Goal: Check status

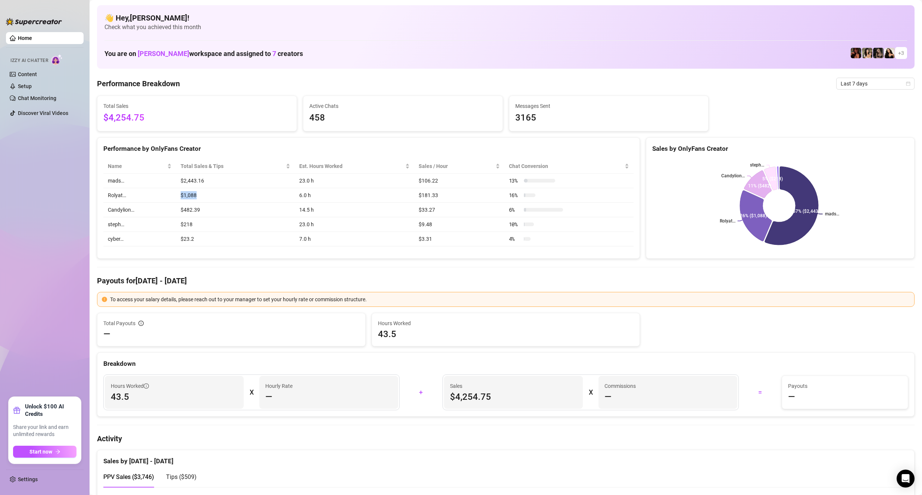
drag, startPoint x: 174, startPoint y: 198, endPoint x: 196, endPoint y: 198, distance: 22.4
click at [196, 198] on tr "Rolyat… $1,088 6.0 h $181.33 16 %" at bounding box center [368, 195] width 530 height 15
click at [230, 203] on td "$482.39" at bounding box center [235, 210] width 119 height 15
drag, startPoint x: 202, startPoint y: 181, endPoint x: 183, endPoint y: 179, distance: 18.8
click at [183, 179] on td "$2,443.16" at bounding box center [235, 181] width 119 height 15
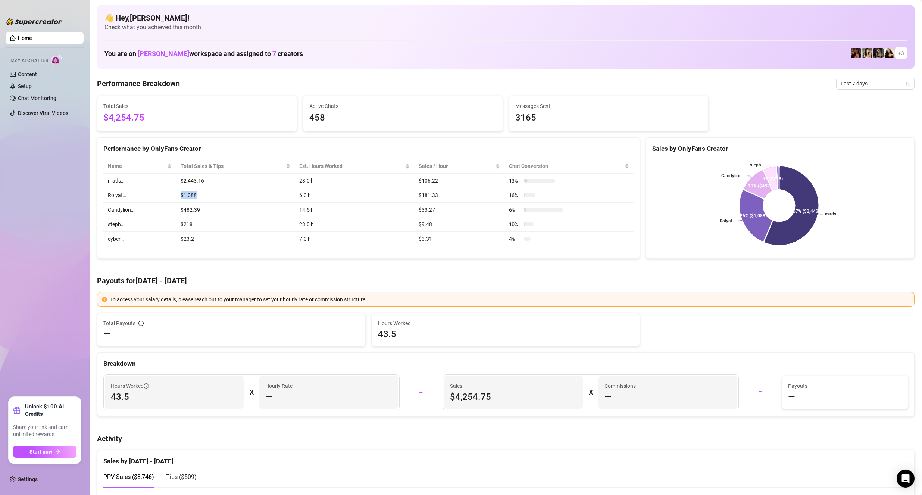
drag, startPoint x: 200, startPoint y: 196, endPoint x: 171, endPoint y: 194, distance: 29.2
click at [171, 194] on tr "Rolyat… $1,088 6.0 h $181.33 16 %" at bounding box center [368, 195] width 530 height 15
click at [162, 194] on td "Rolyat…" at bounding box center [139, 195] width 73 height 15
drag, startPoint x: 210, startPoint y: 213, endPoint x: 169, endPoint y: 207, distance: 40.7
click at [169, 207] on tr "Candylion… $482.39 14.5 h $33.27 6 %" at bounding box center [368, 210] width 530 height 15
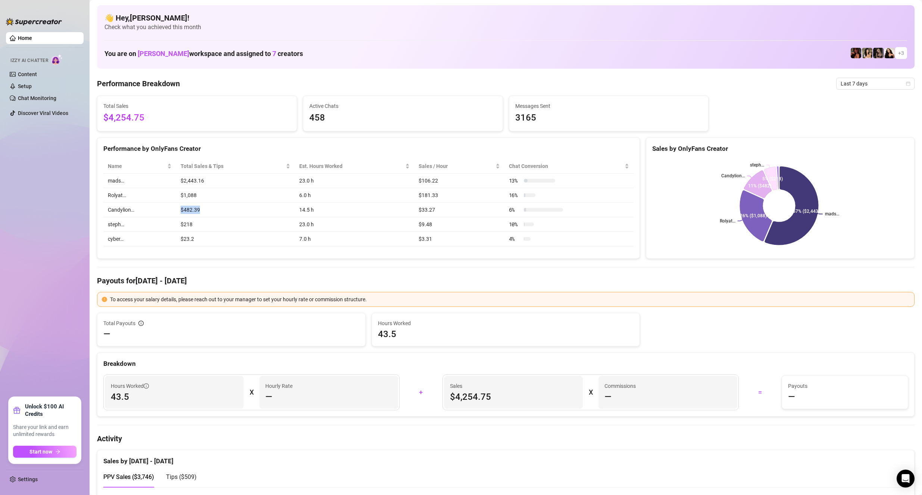
click at [164, 207] on td "Candylion…" at bounding box center [139, 210] width 73 height 15
